Goal: Transaction & Acquisition: Purchase product/service

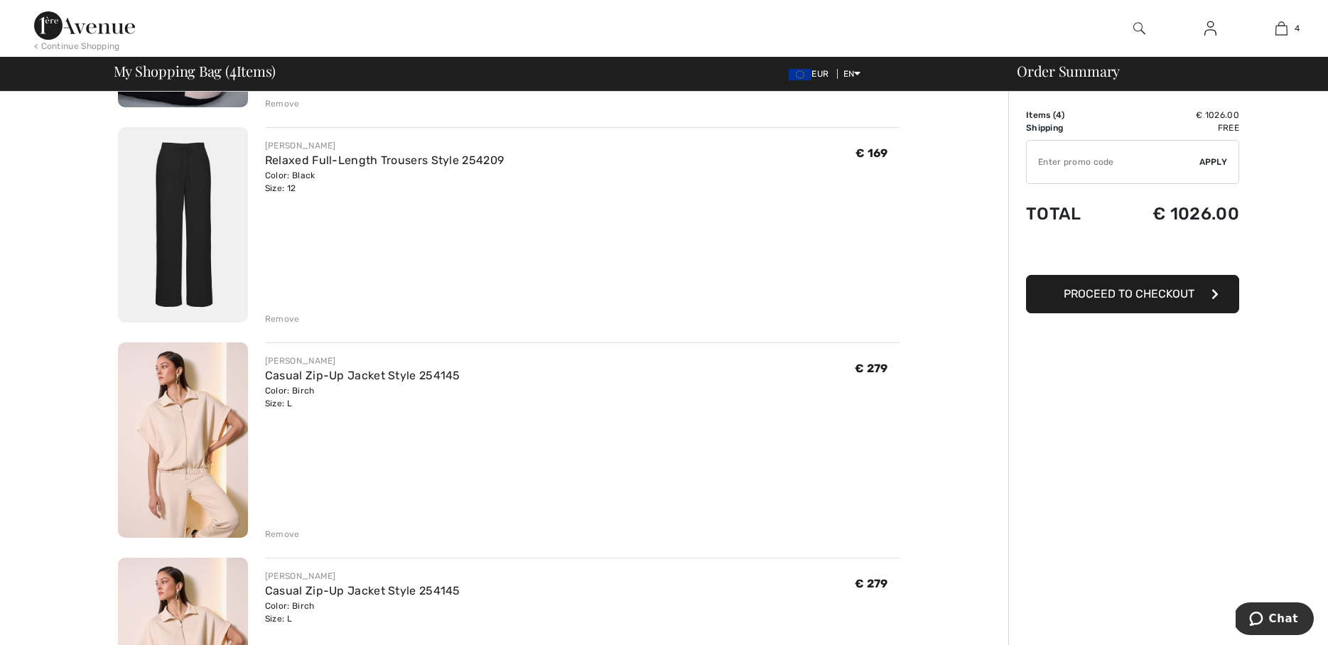
scroll to position [299, 0]
click at [323, 412] on div "JOSEPH RIBKOFF Casual Zip-Up Jacket Style 254145 Color: Birch Size: L Final Sal…" at bounding box center [582, 439] width 635 height 198
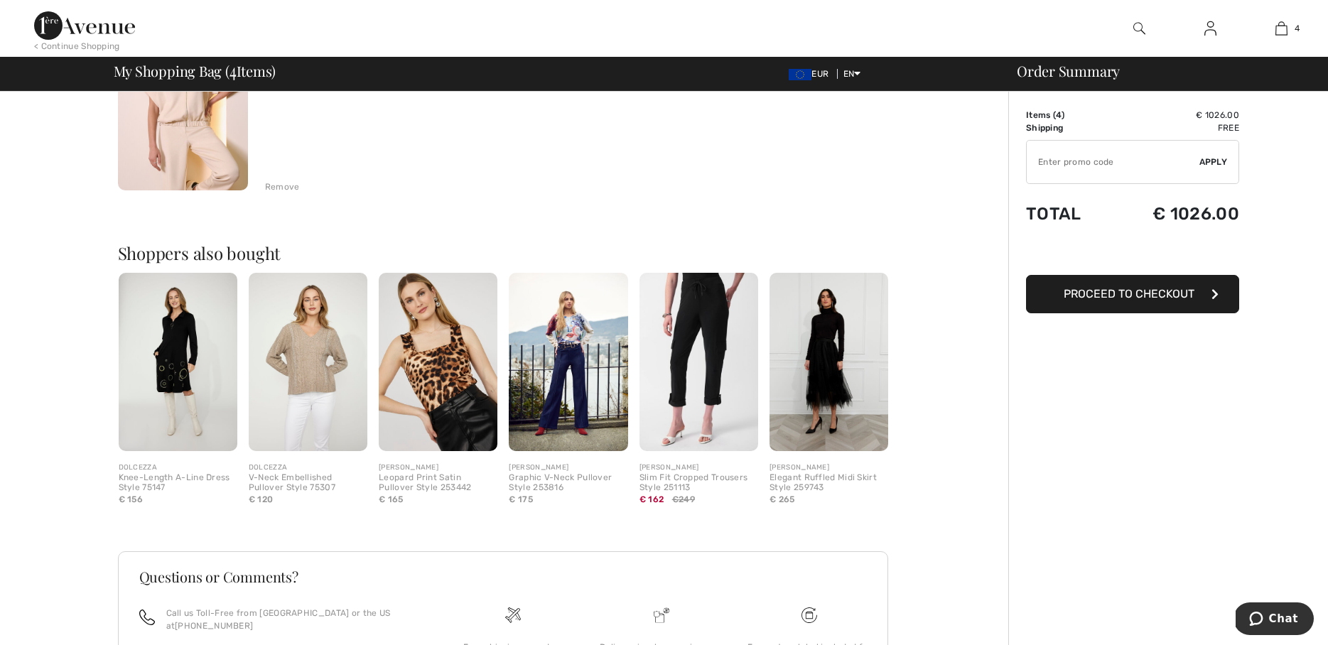
scroll to position [861, 0]
click at [1117, 291] on span "Proceed to Checkout" at bounding box center [1129, 294] width 131 height 14
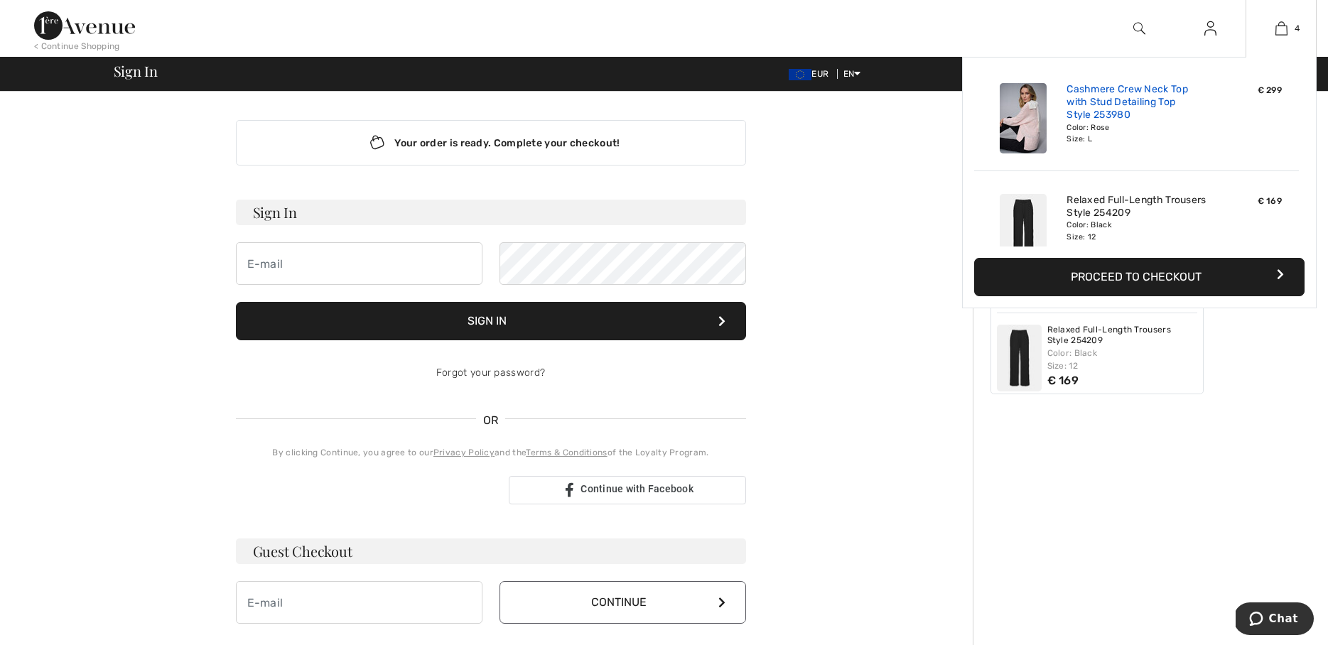
click at [1120, 110] on link "Cashmere Crew Neck Top with Stud Detailing Top Style 253980" at bounding box center [1137, 102] width 140 height 39
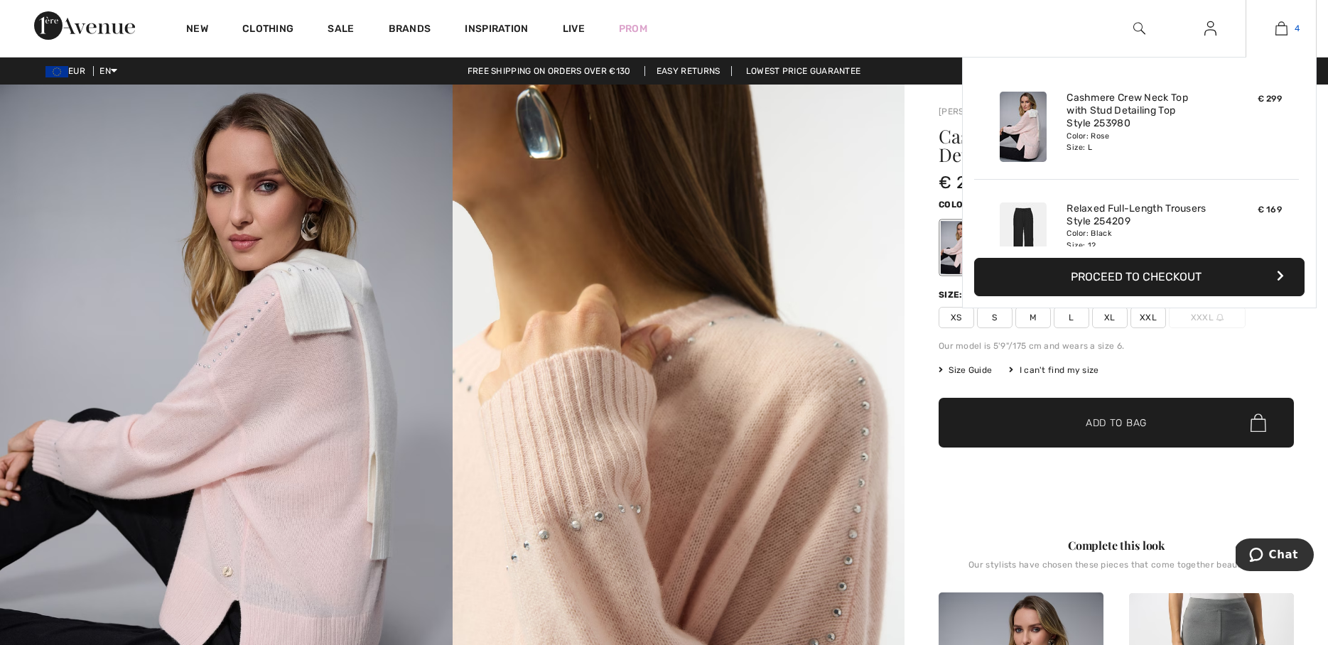
click at [1286, 25] on img at bounding box center [1282, 28] width 12 height 17
click at [1277, 24] on img at bounding box center [1282, 28] width 12 height 17
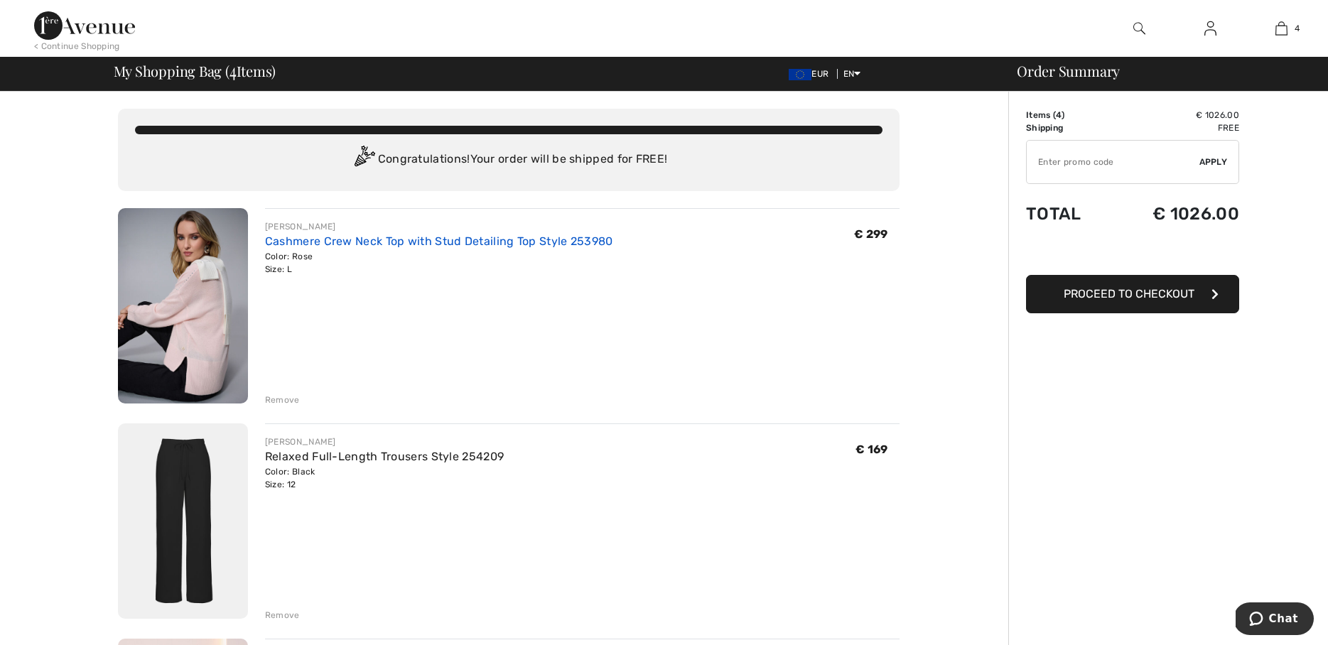
click at [306, 235] on link "Cashmere Crew Neck Top with Stud Detailing Top Style 253980" at bounding box center [439, 242] width 348 height 14
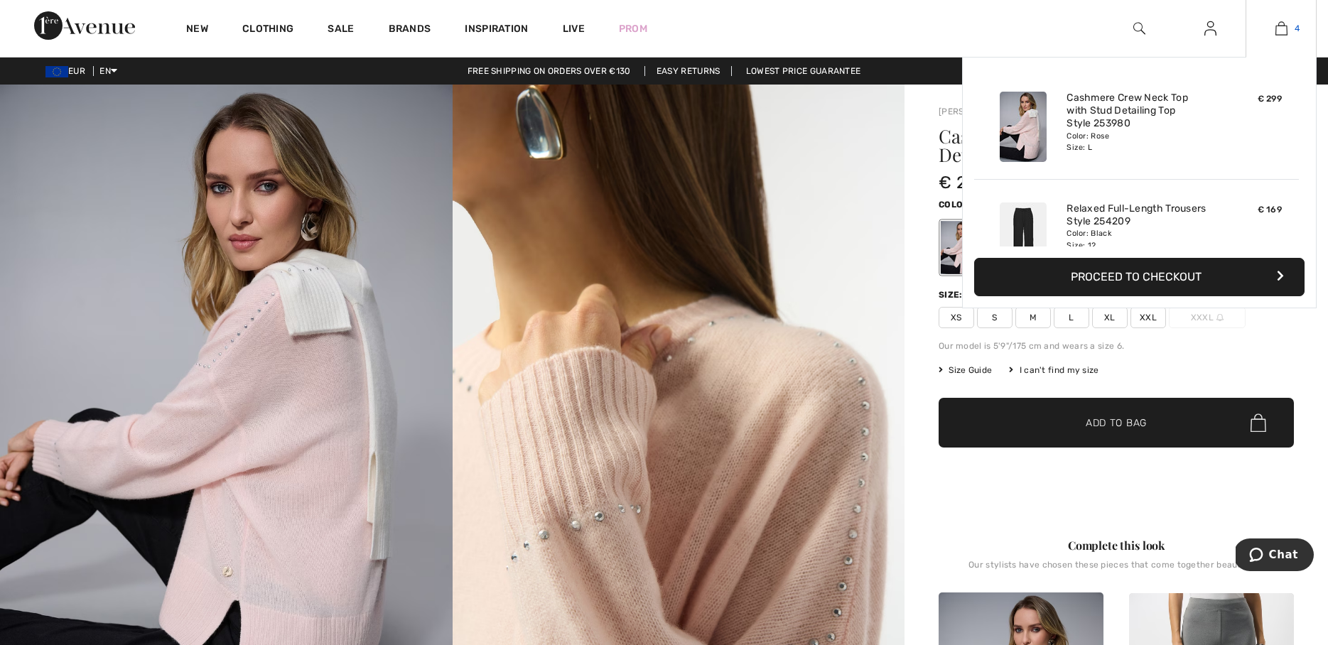
click at [1285, 26] on img at bounding box center [1282, 28] width 12 height 17
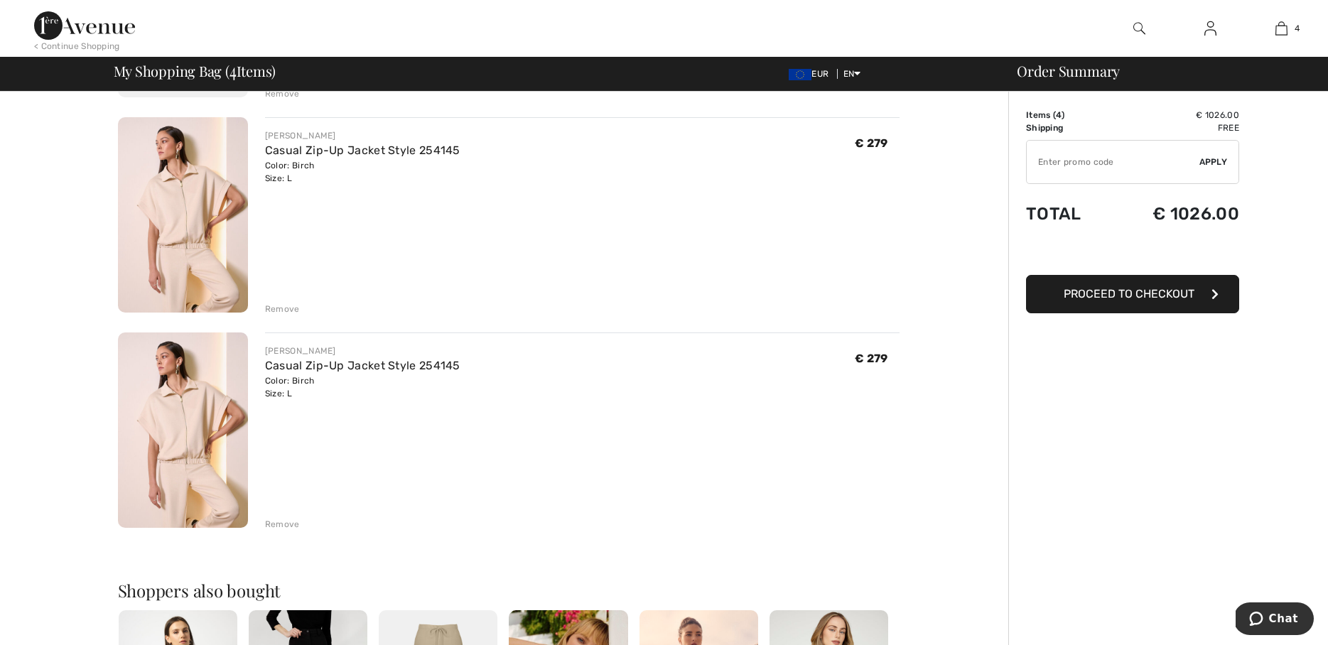
scroll to position [530, 0]
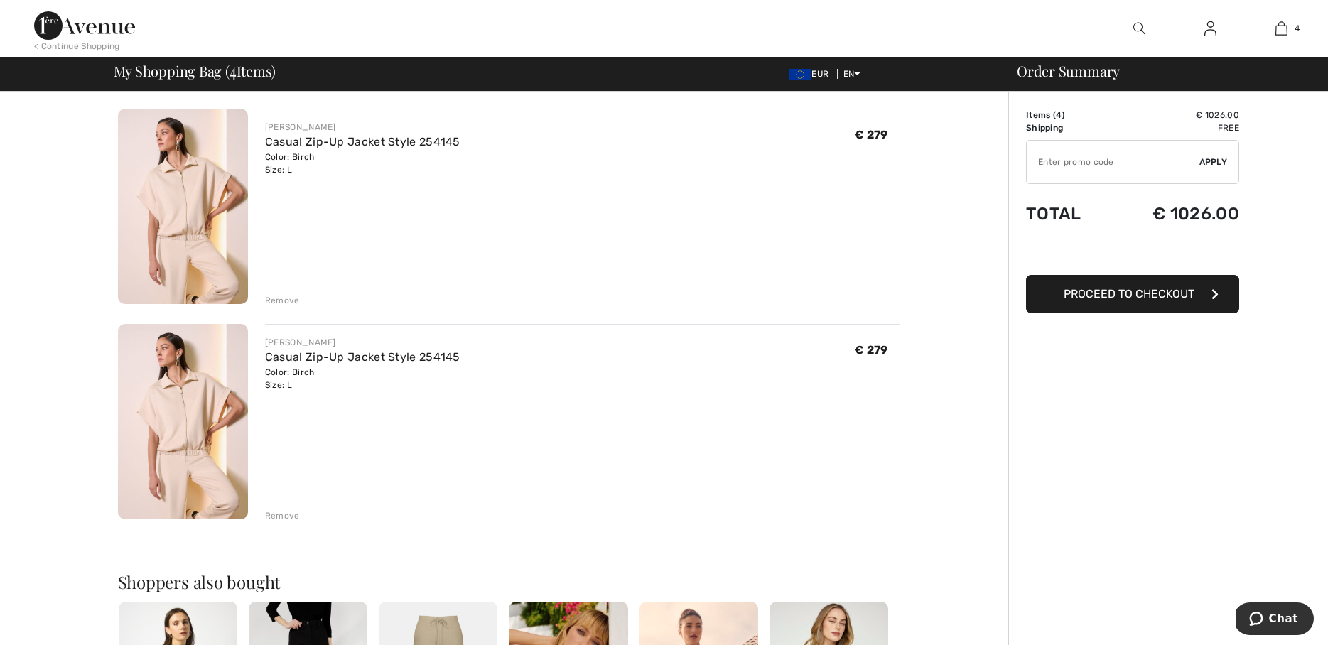
click at [291, 299] on div "Remove" at bounding box center [282, 300] width 35 height 13
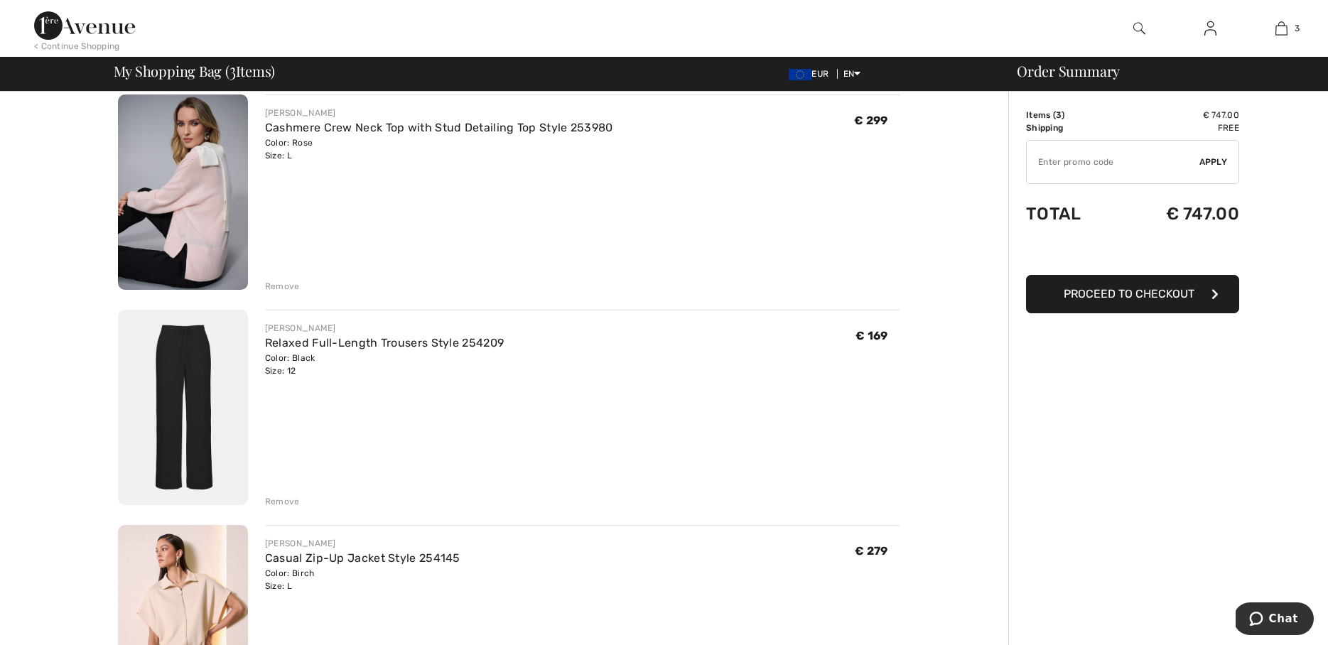
scroll to position [100, 0]
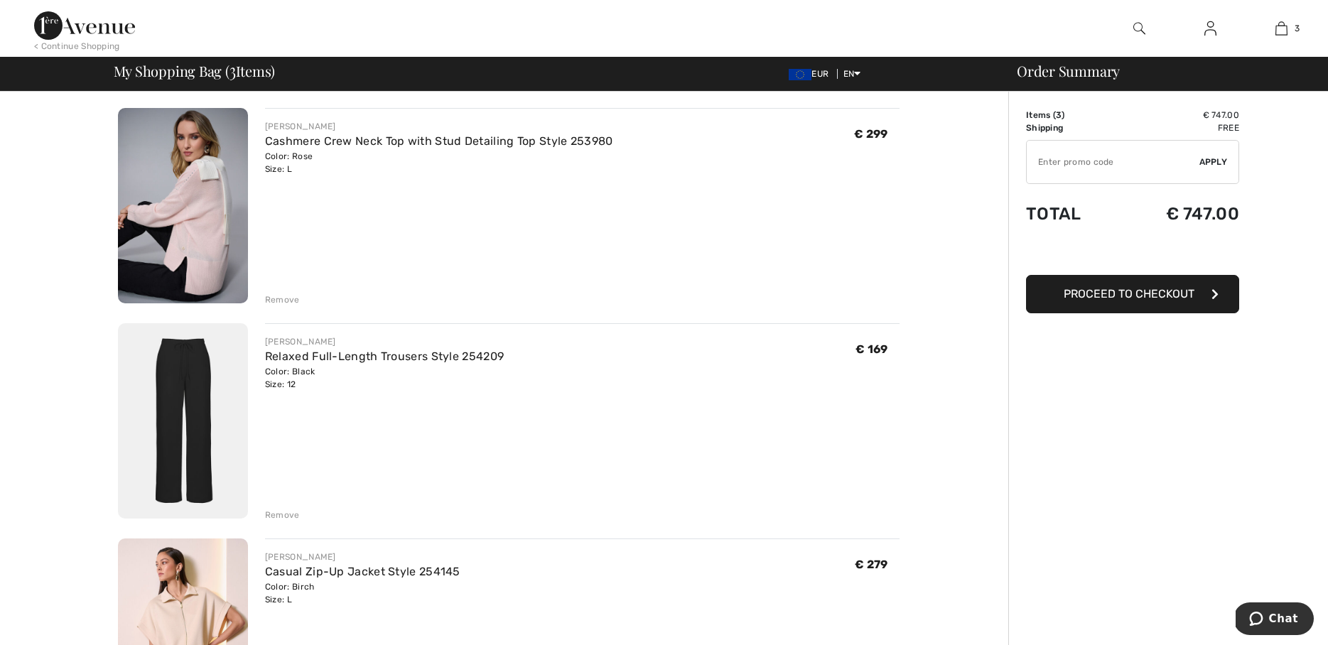
click at [1107, 290] on span "Proceed to Checkout" at bounding box center [1129, 294] width 131 height 14
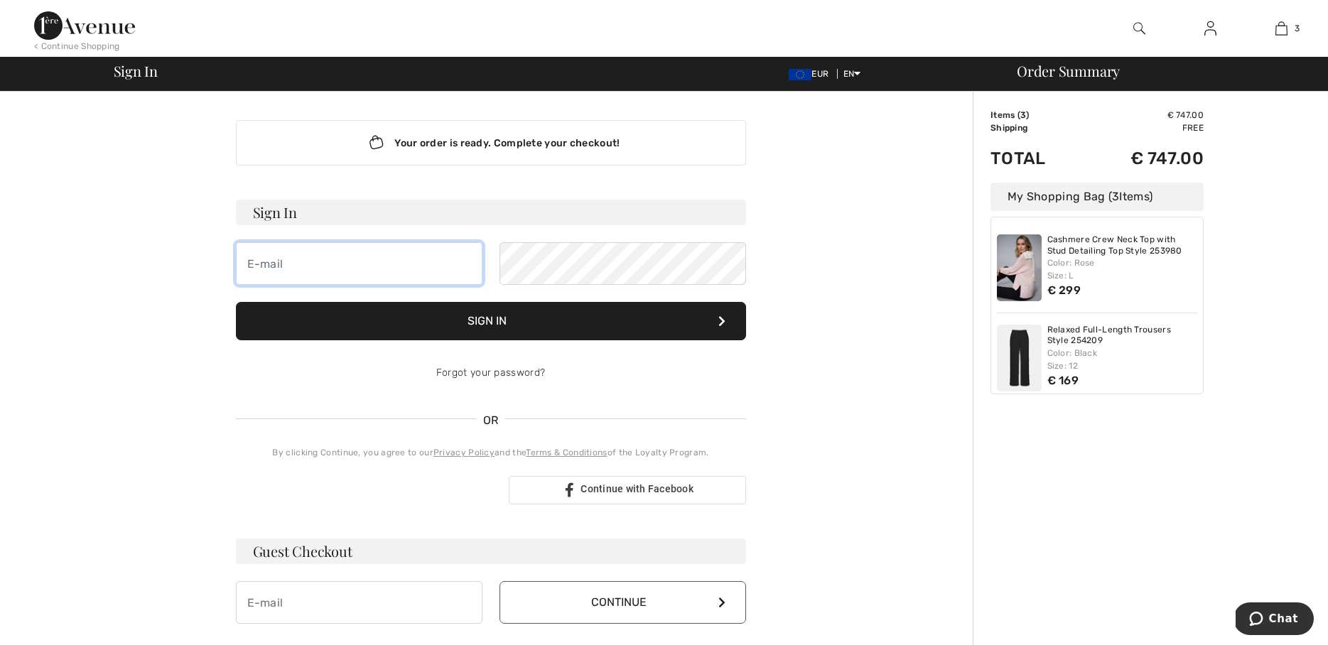
drag, startPoint x: 254, startPoint y: 281, endPoint x: 287, endPoint y: 267, distance: 35.4
click at [264, 276] on input "email" at bounding box center [359, 263] width 247 height 43
click at [299, 263] on input "email" at bounding box center [359, 263] width 247 height 43
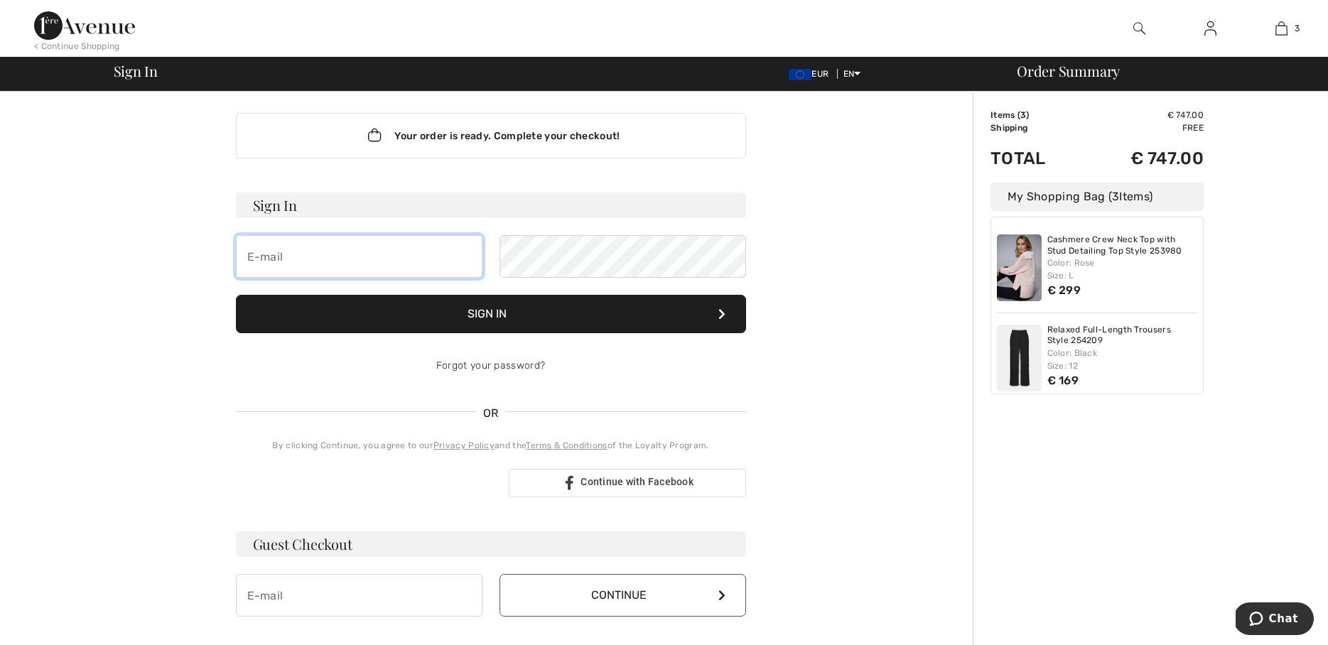
click at [306, 267] on input "email" at bounding box center [359, 256] width 247 height 43
type input "[EMAIL_ADDRESS][PERSON_NAME][DOMAIN_NAME]"
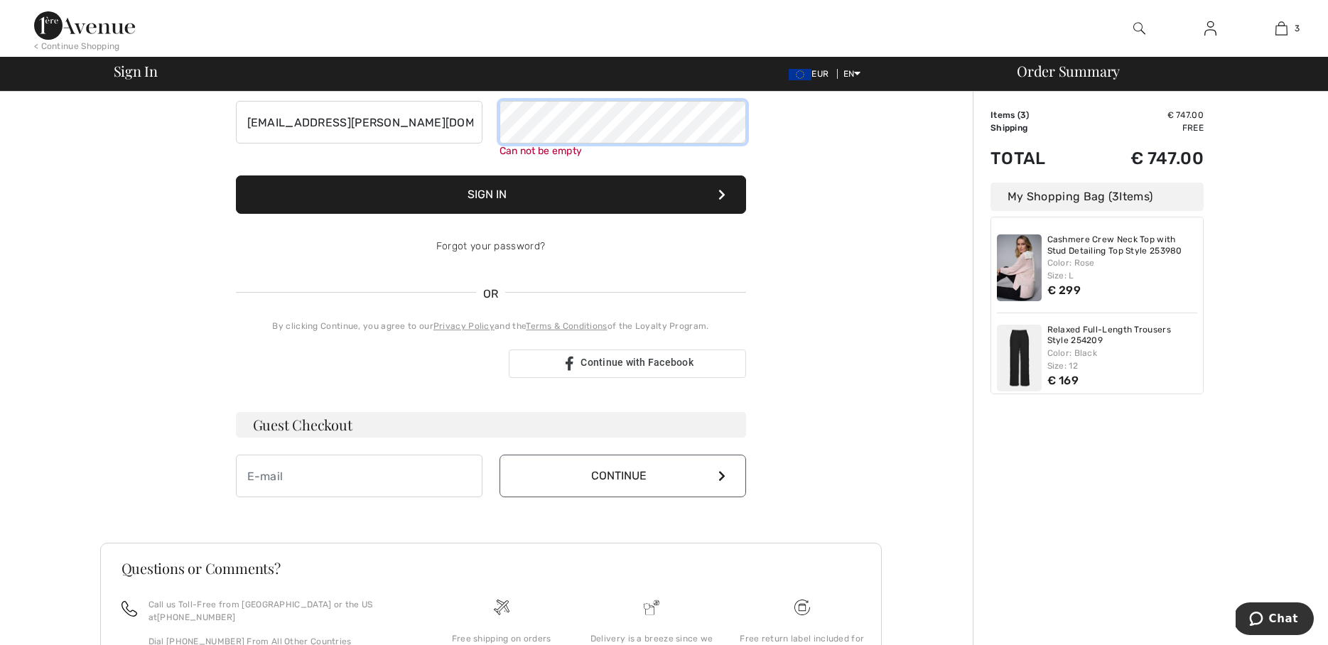
scroll to position [143, 0]
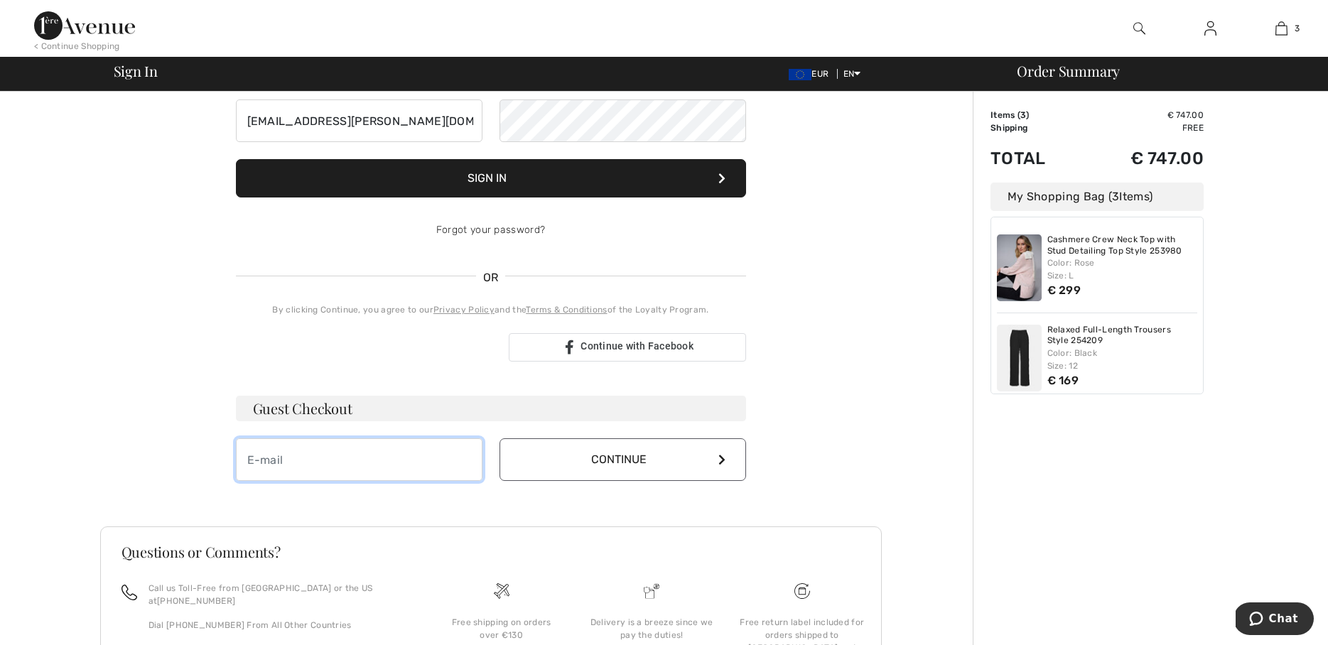
click at [340, 477] on input "email" at bounding box center [359, 460] width 247 height 43
type input "[EMAIL_ADDRESS][PERSON_NAME][DOMAIN_NAME]"
click at [596, 444] on button "Continue" at bounding box center [623, 460] width 247 height 43
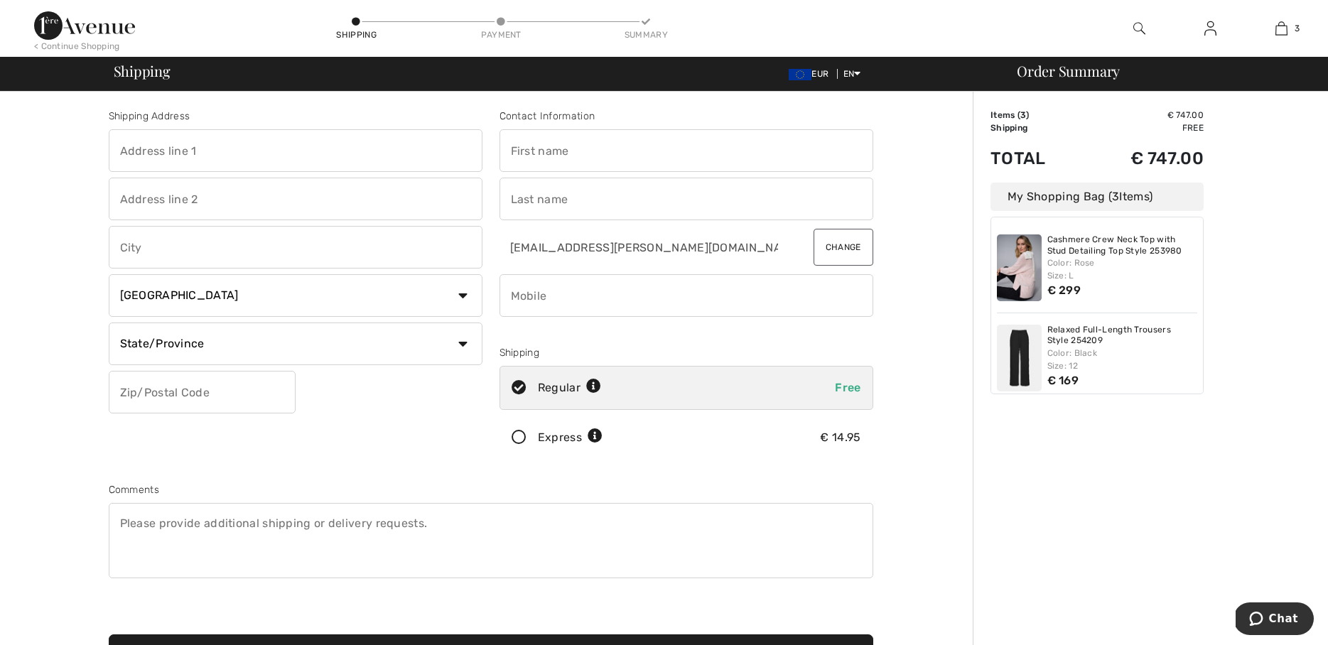
click at [206, 159] on input "text" at bounding box center [296, 150] width 374 height 43
type input "Julianalaan"
type input "Baarn"
select select "NL"
type input "3743JG"
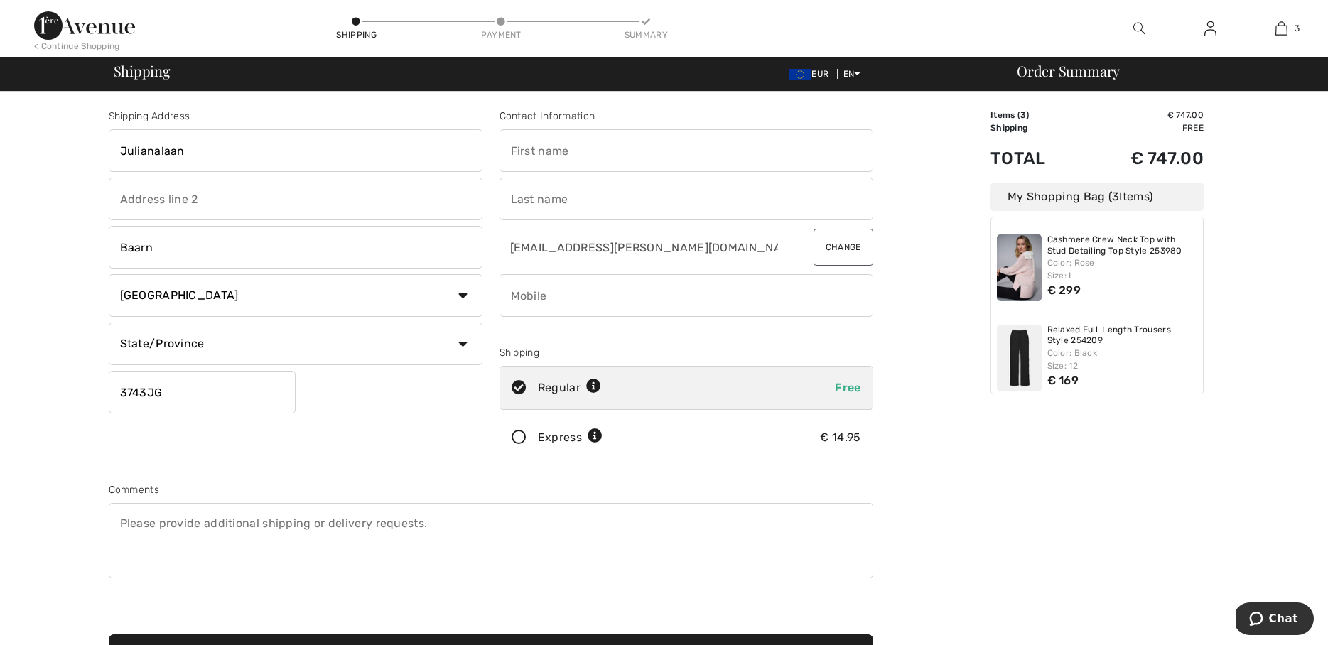
type input "Tineke"
type input "[PERSON_NAME]"
click at [528, 299] on input "phone" at bounding box center [687, 295] width 374 height 43
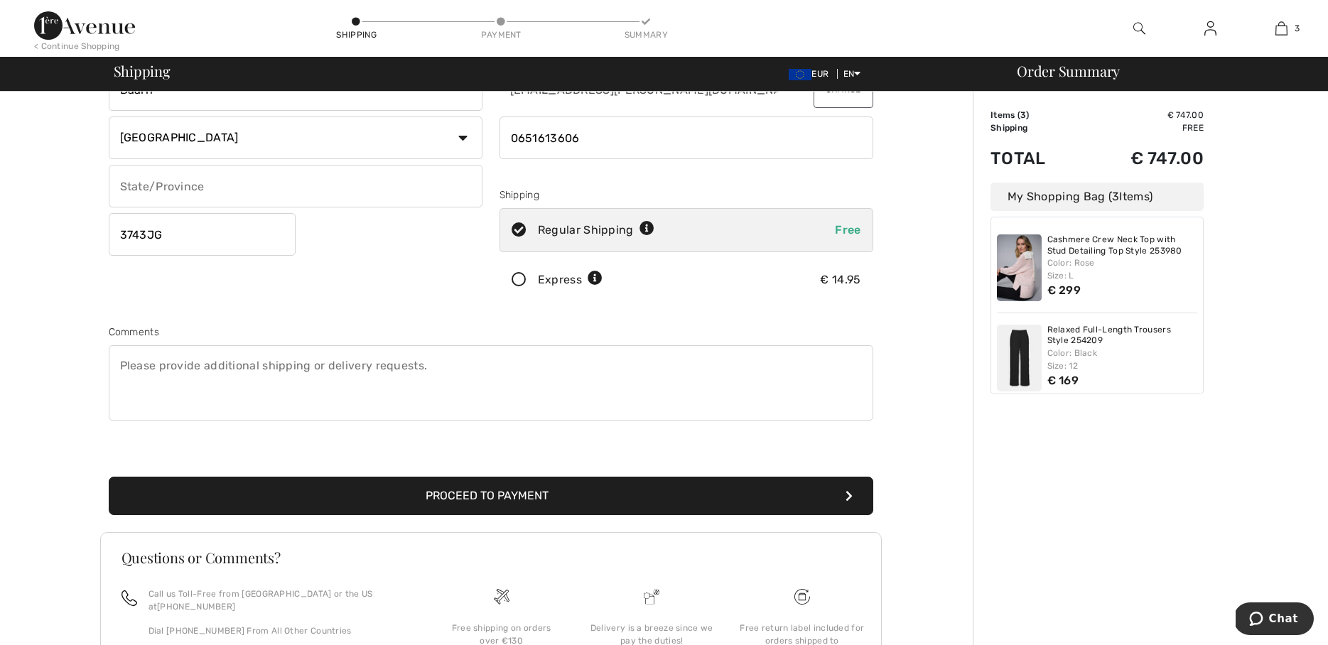
scroll to position [265, 0]
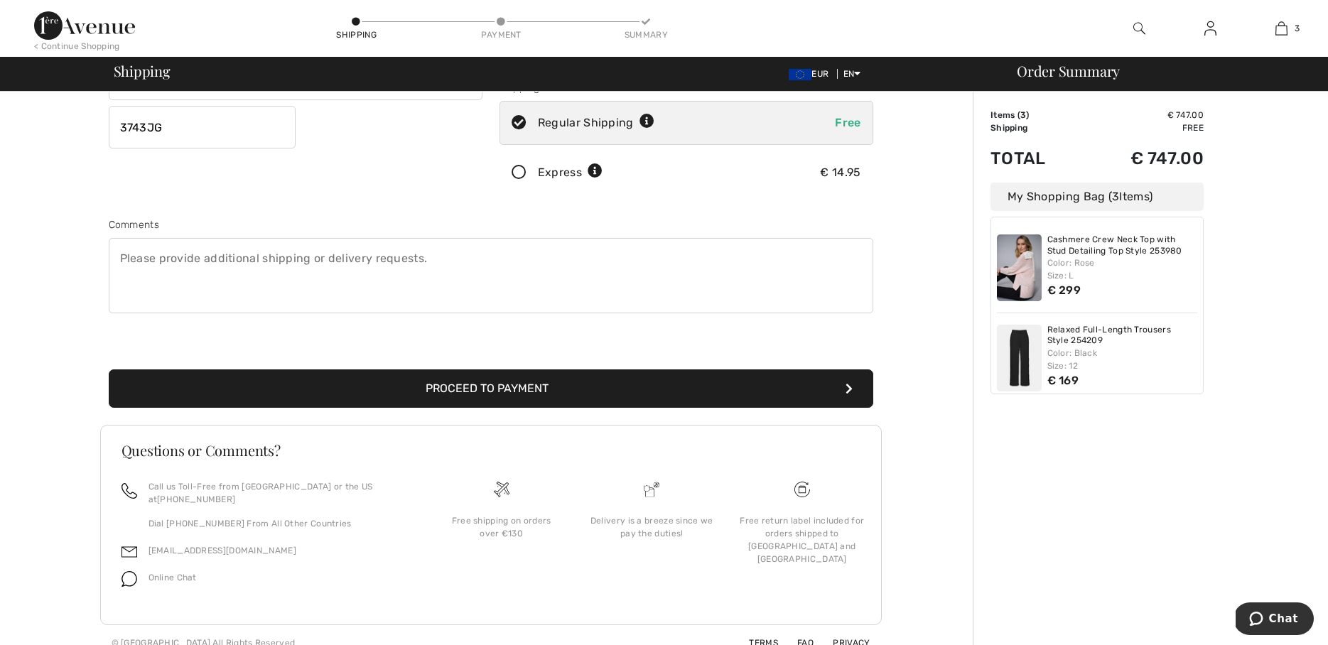
type input "0651613606"
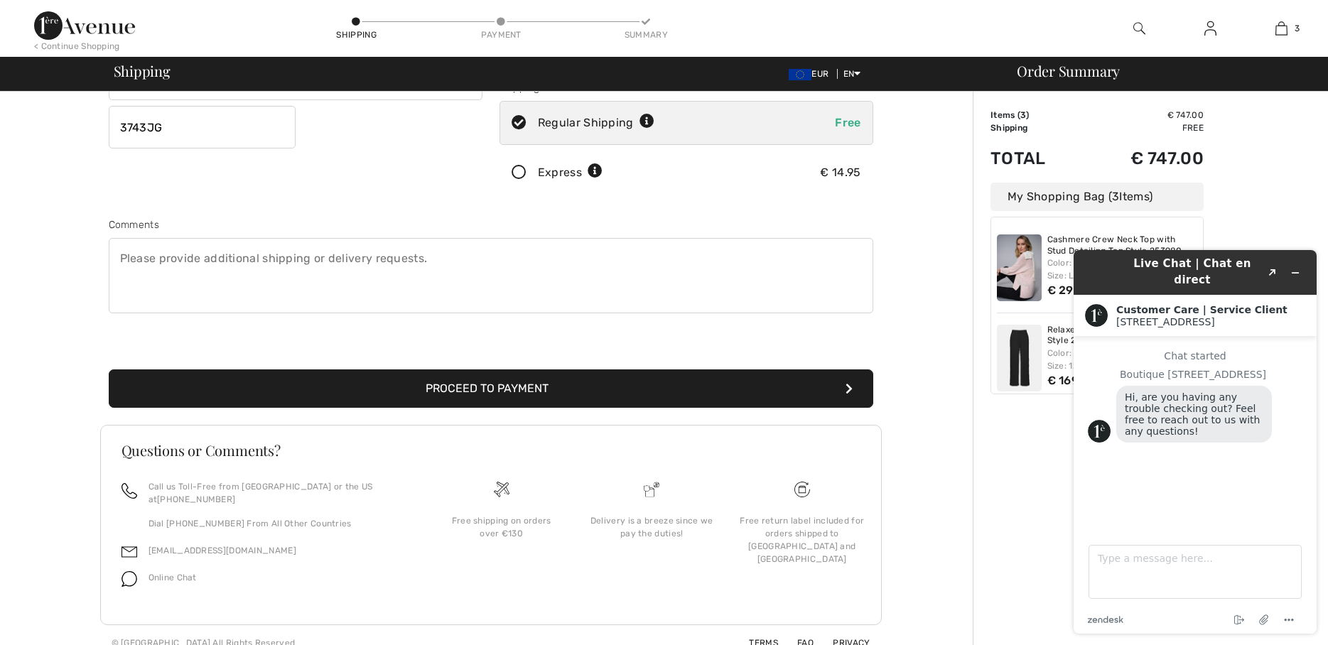
scroll to position [0, 0]
